Goal: Navigation & Orientation: Find specific page/section

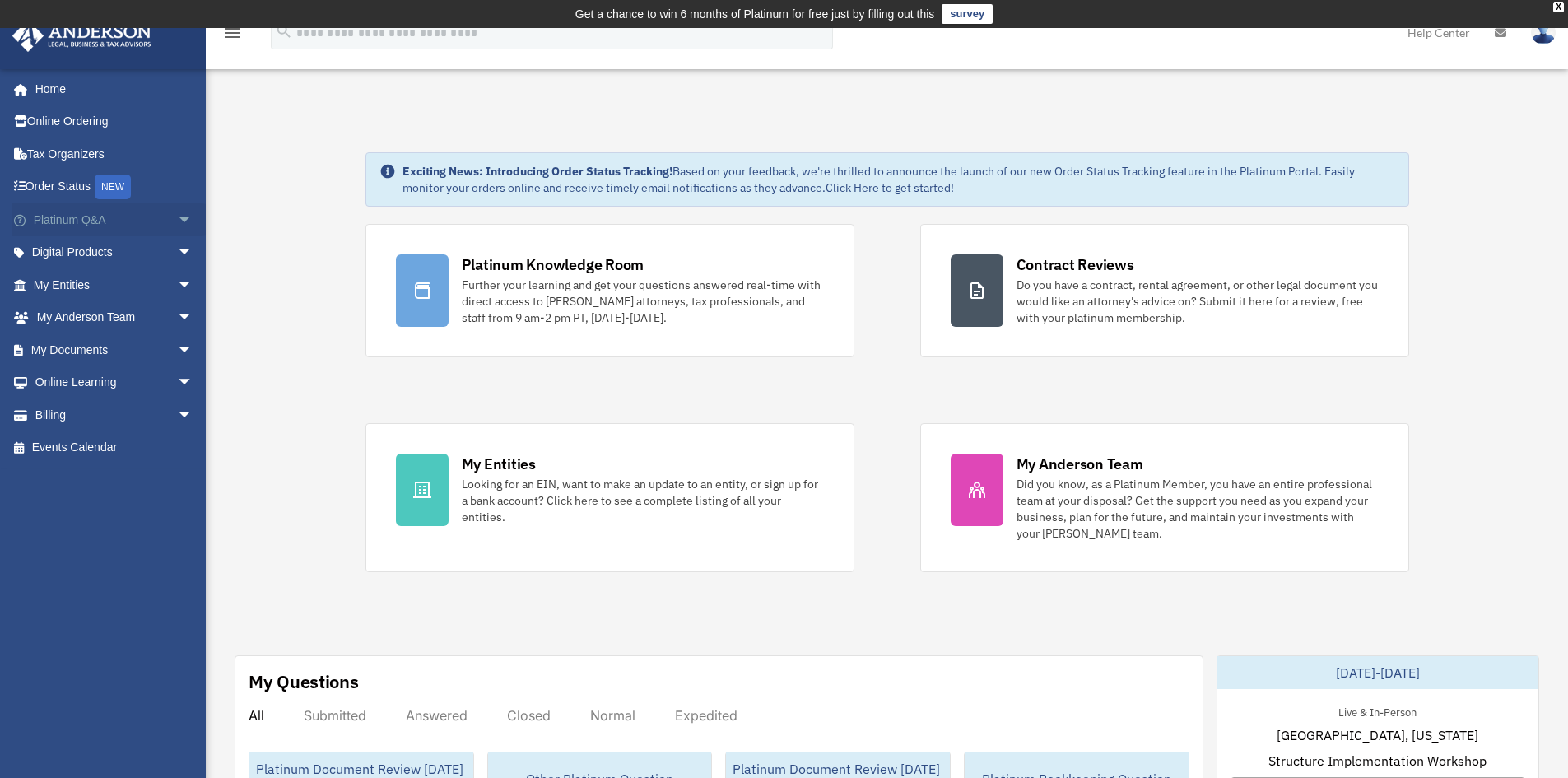
click at [177, 221] on span "arrow_drop_down" at bounding box center [193, 220] width 33 height 34
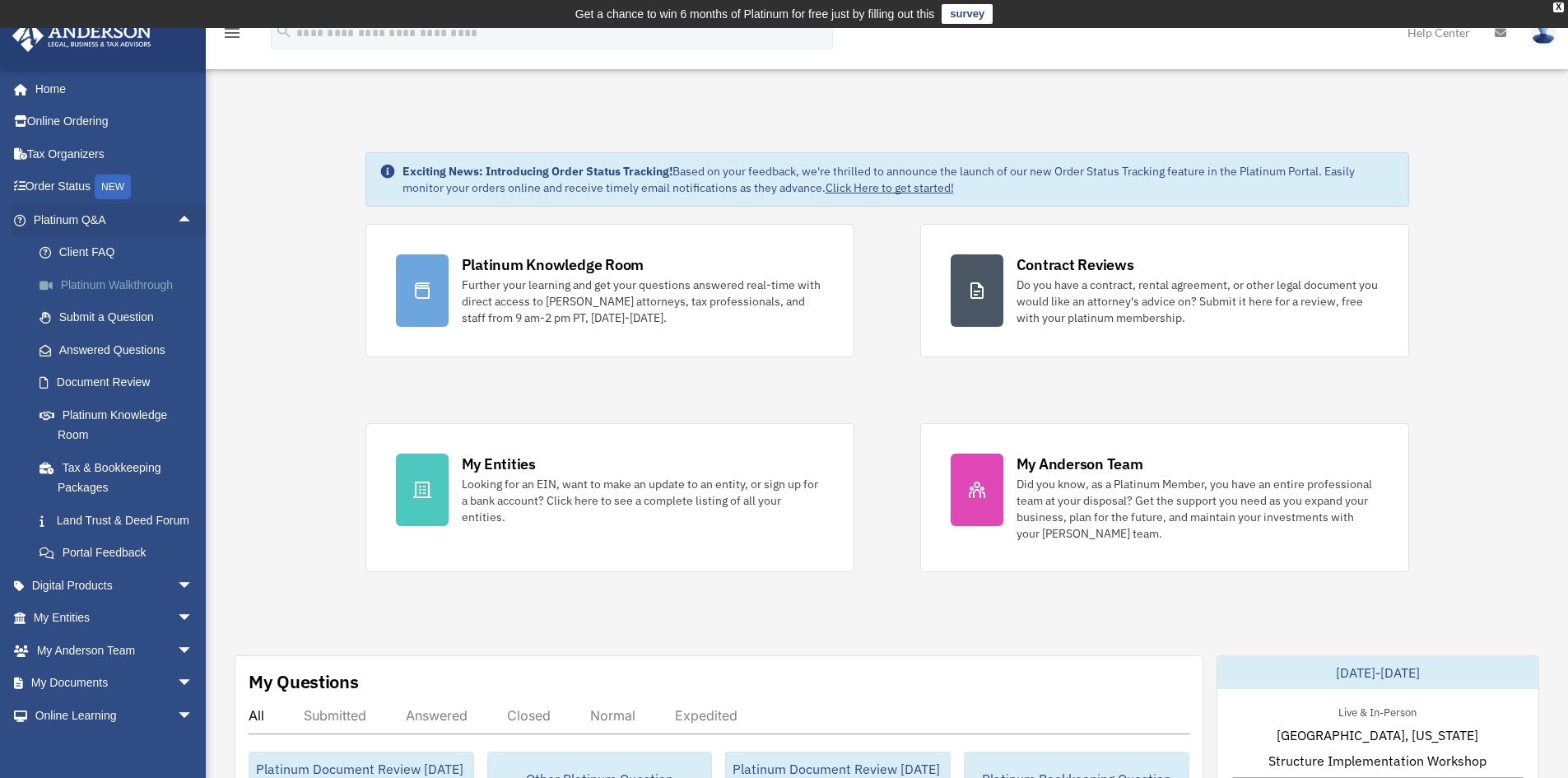
click at [114, 280] on link "Platinum Walkthrough" at bounding box center [120, 285] width 195 height 33
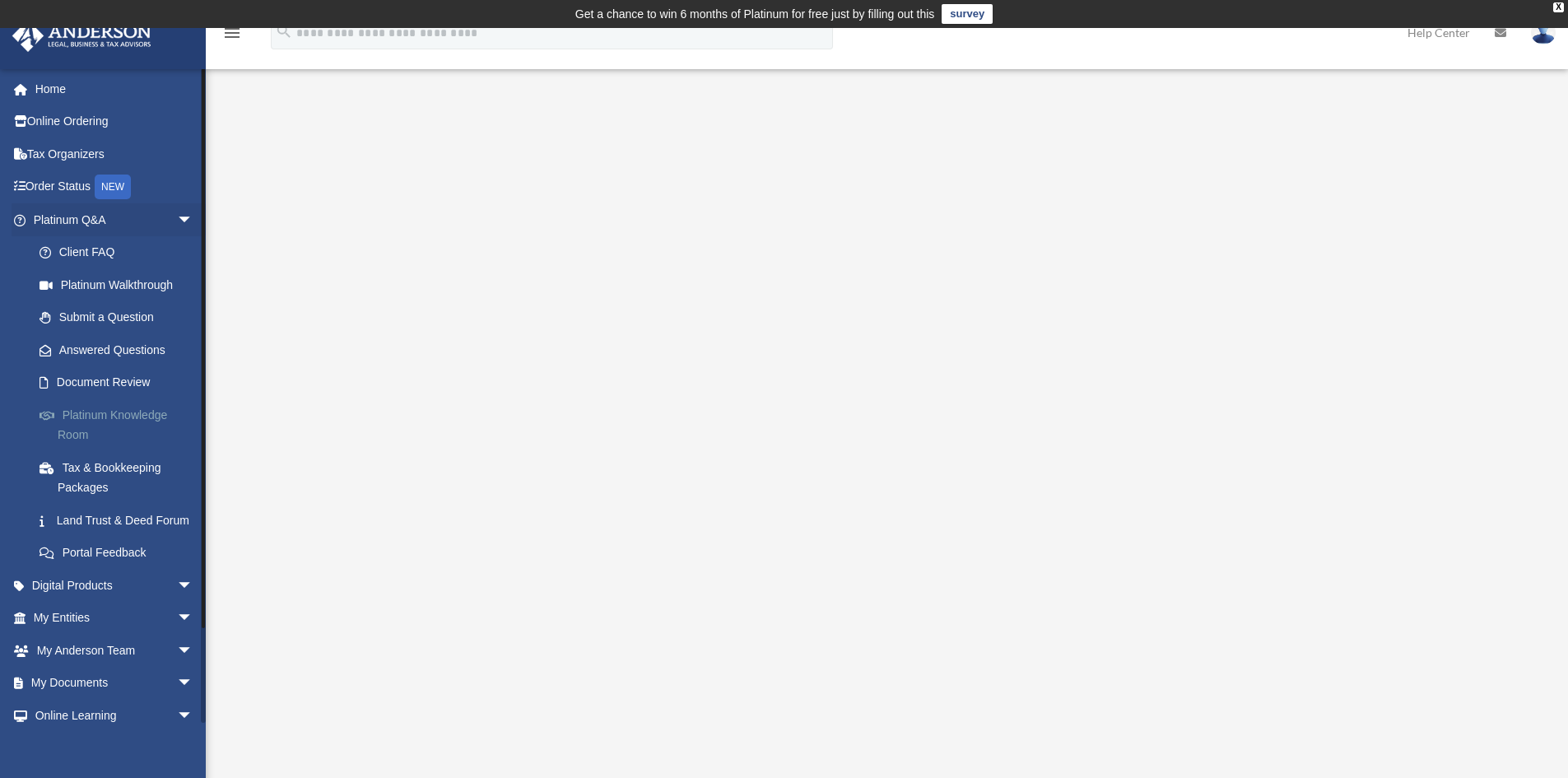
click at [120, 414] on link "Platinum Knowledge Room" at bounding box center [120, 425] width 195 height 53
